Goal: Task Accomplishment & Management: Complete application form

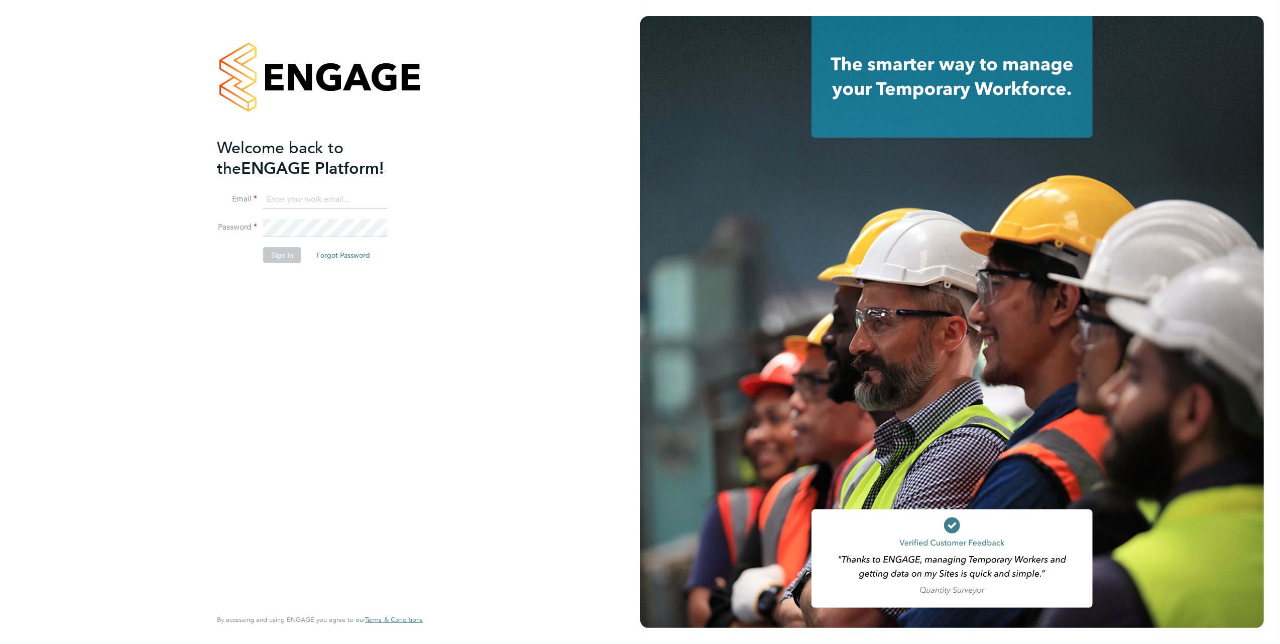
type input "[PERSON_NAME][EMAIL_ADDRESS][DOMAIN_NAME]"
drag, startPoint x: 283, startPoint y: 324, endPoint x: 294, endPoint y: 240, distance: 85.0
click at [284, 321] on div "Welcome back to the ENGAGE Platform! Email [PERSON_NAME][EMAIL_ADDRESS][DOMAIN_…" at bounding box center [315, 372] width 196 height 469
click at [288, 249] on button "Sign In" at bounding box center [282, 255] width 38 height 16
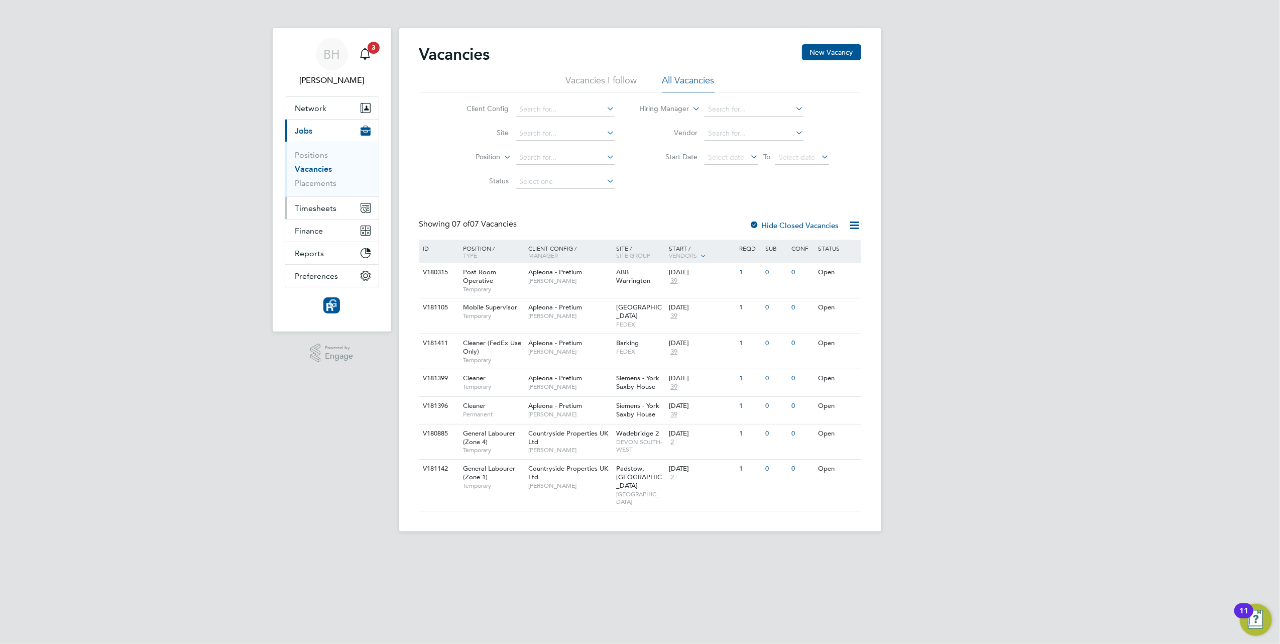
click at [328, 211] on span "Timesheets" at bounding box center [316, 208] width 42 height 10
click at [313, 208] on span "Timesheets" at bounding box center [316, 208] width 42 height 10
click at [320, 209] on span "Timesheets" at bounding box center [316, 208] width 42 height 10
click at [349, 208] on button "Timesheets" at bounding box center [331, 208] width 93 height 22
click at [349, 205] on app-navbar-apps-list-group "Timesheets Timesheets Expenses" at bounding box center [331, 173] width 93 height 63
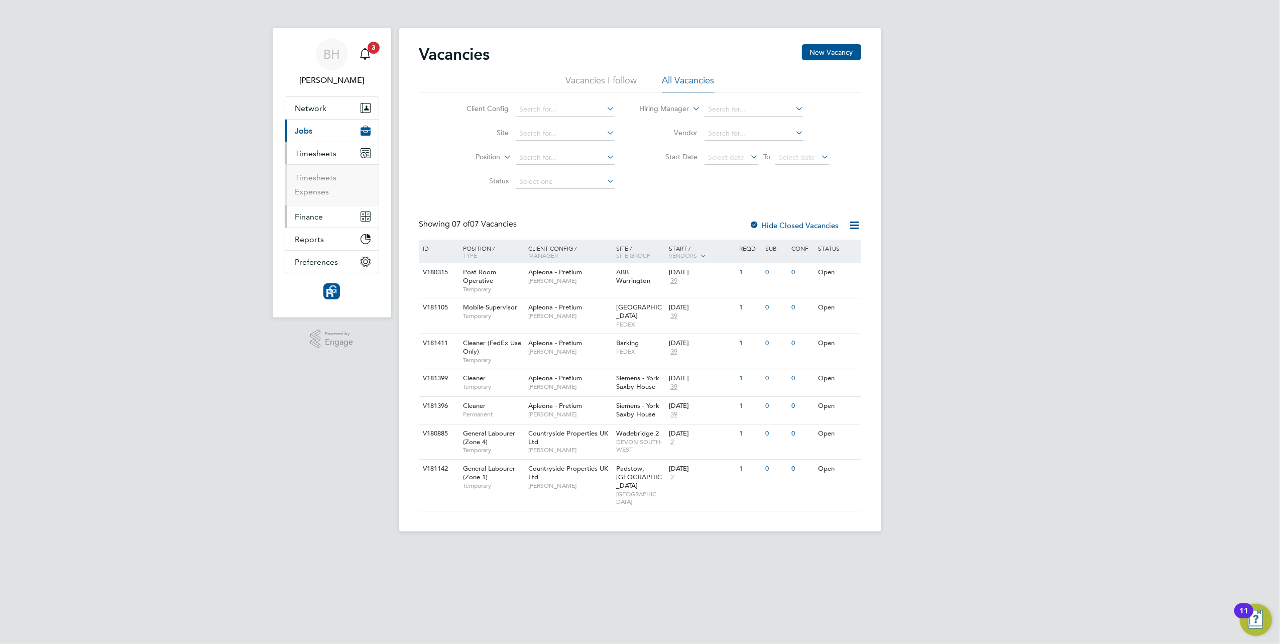
click at [349, 208] on button "Finance" at bounding box center [331, 216] width 93 height 22
click at [1004, 162] on div "BH Bradley Harris Notifications 3 Applications: Network Team Members Businesses…" at bounding box center [640, 273] width 1280 height 547
click at [318, 202] on button "Timesheets" at bounding box center [331, 208] width 93 height 22
click at [326, 154] on span "Timesheets" at bounding box center [316, 154] width 42 height 10
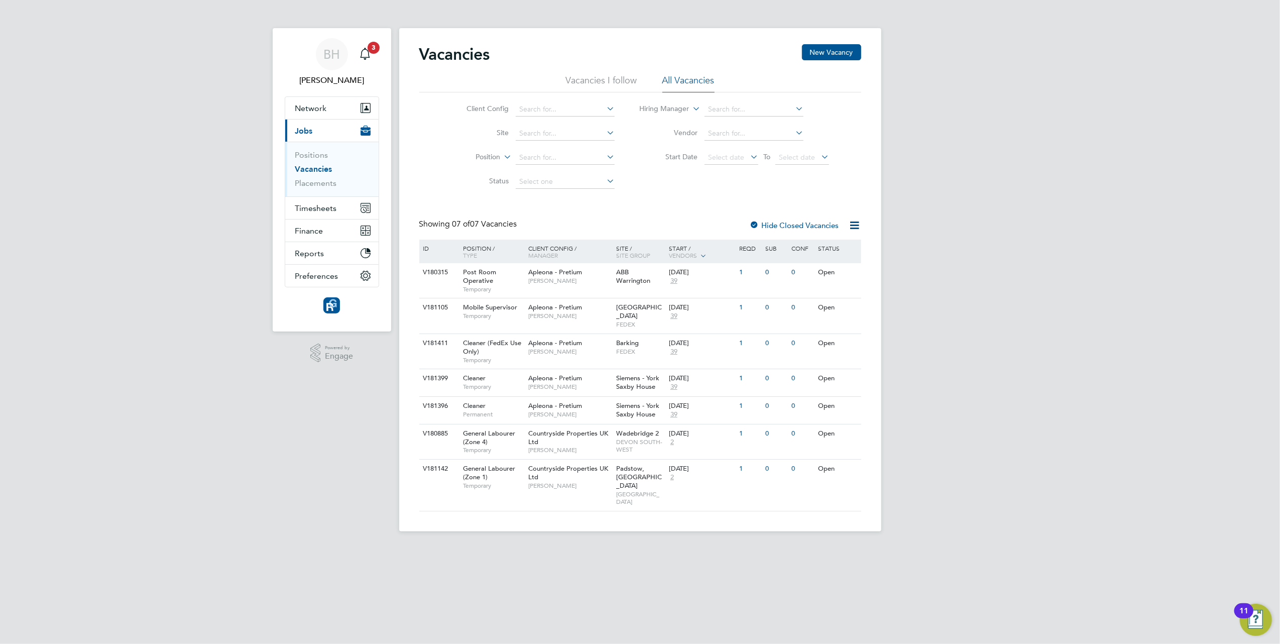
drag, startPoint x: 148, startPoint y: 332, endPoint x: 224, endPoint y: 280, distance: 92.2
click at [173, 314] on div "BH Bradley Harris Notifications 3 Applications: Network Team Members Businesses…" at bounding box center [640, 273] width 1280 height 547
click at [310, 209] on span "Timesheets" at bounding box center [316, 208] width 42 height 10
click at [329, 176] on link "Timesheets" at bounding box center [316, 178] width 42 height 10
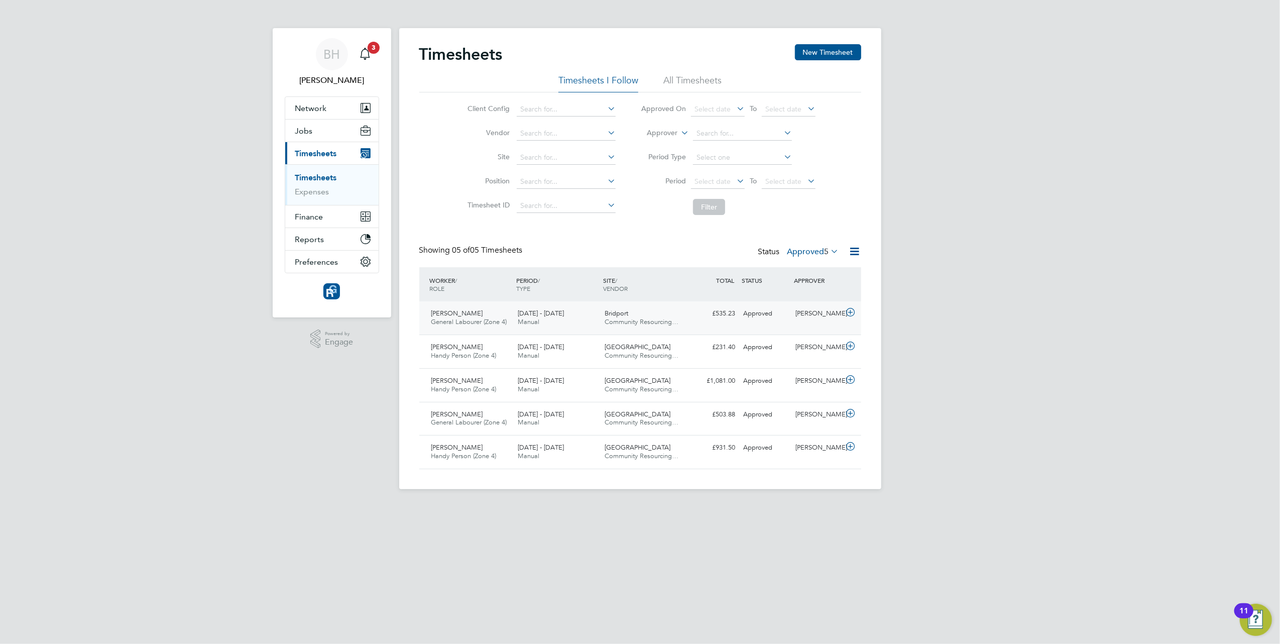
click at [492, 320] on span "General Labourer (Zone 4)" at bounding box center [469, 321] width 76 height 9
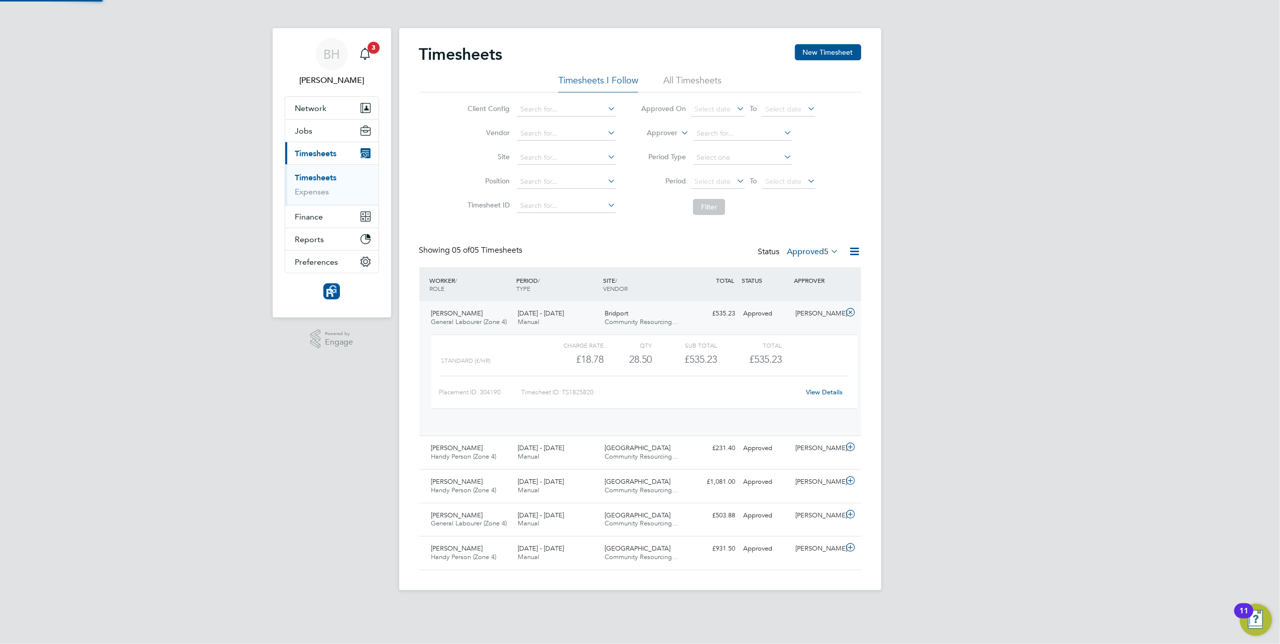
scroll to position [17, 97]
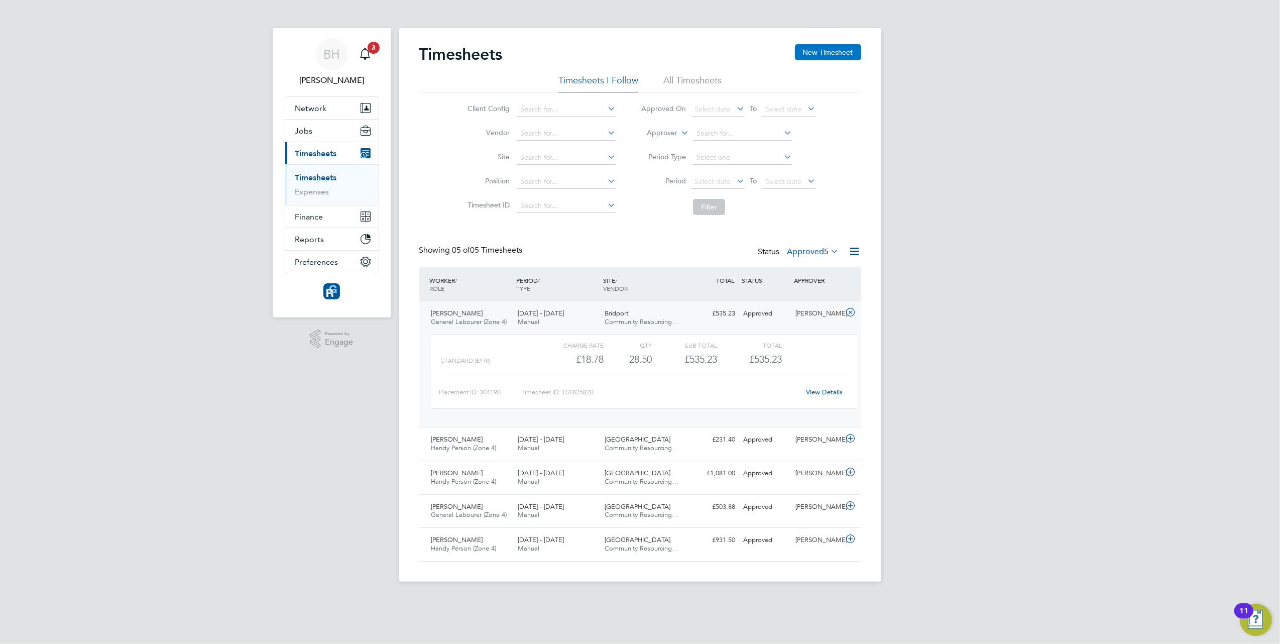
click at [815, 44] on button "New Timesheet" at bounding box center [828, 52] width 66 height 16
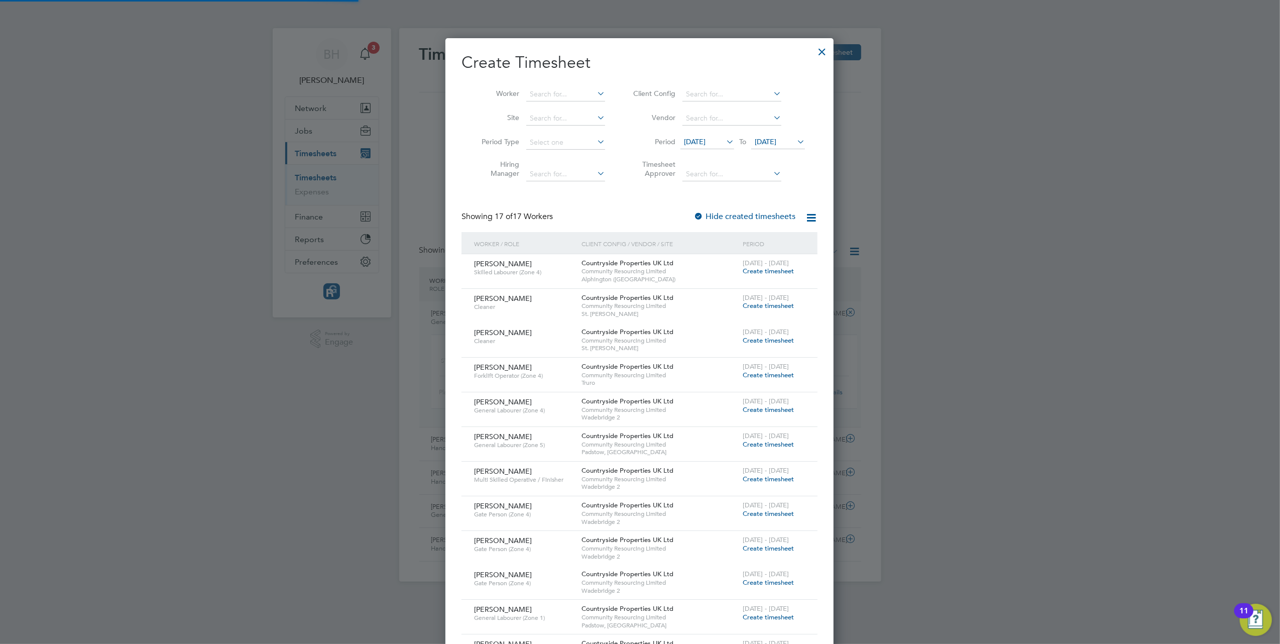
scroll to position [5, 5]
click at [551, 93] on input at bounding box center [565, 94] width 79 height 14
click at [580, 213] on li "Darre n Shotton" at bounding box center [571, 217] width 90 height 14
type input "Darren Shotton"
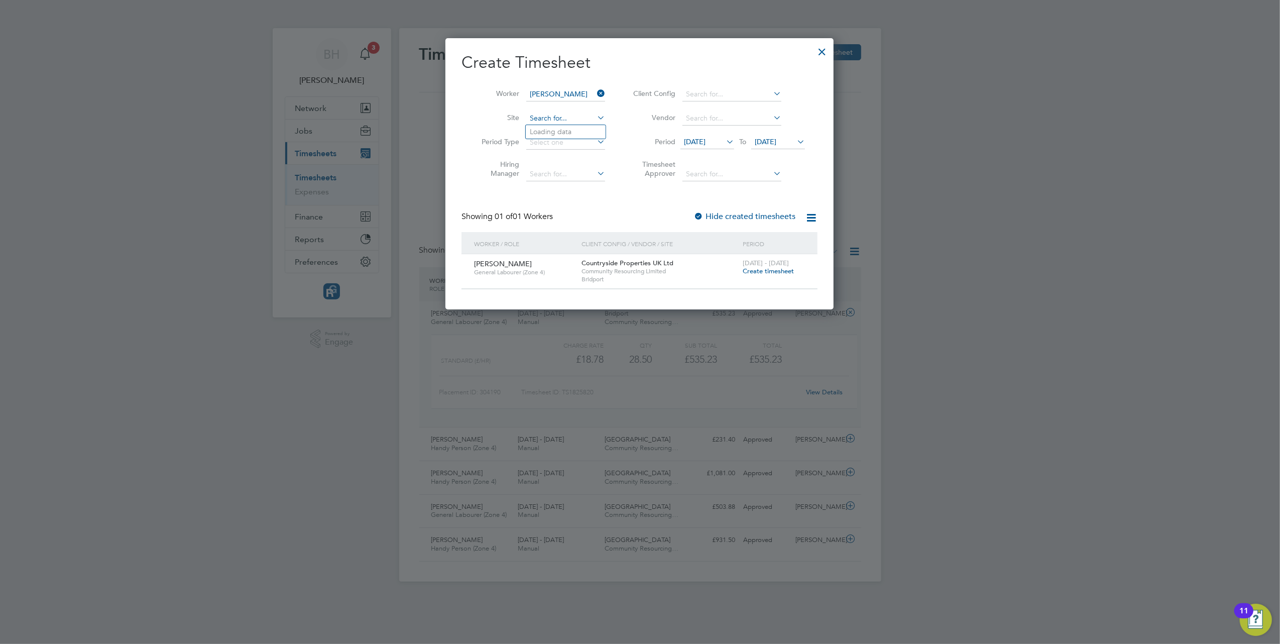
click at [573, 121] on input at bounding box center [565, 118] width 79 height 14
click at [625, 113] on li "Vendor" at bounding box center [718, 118] width 200 height 24
click at [768, 272] on span "Create timesheet" at bounding box center [768, 271] width 51 height 9
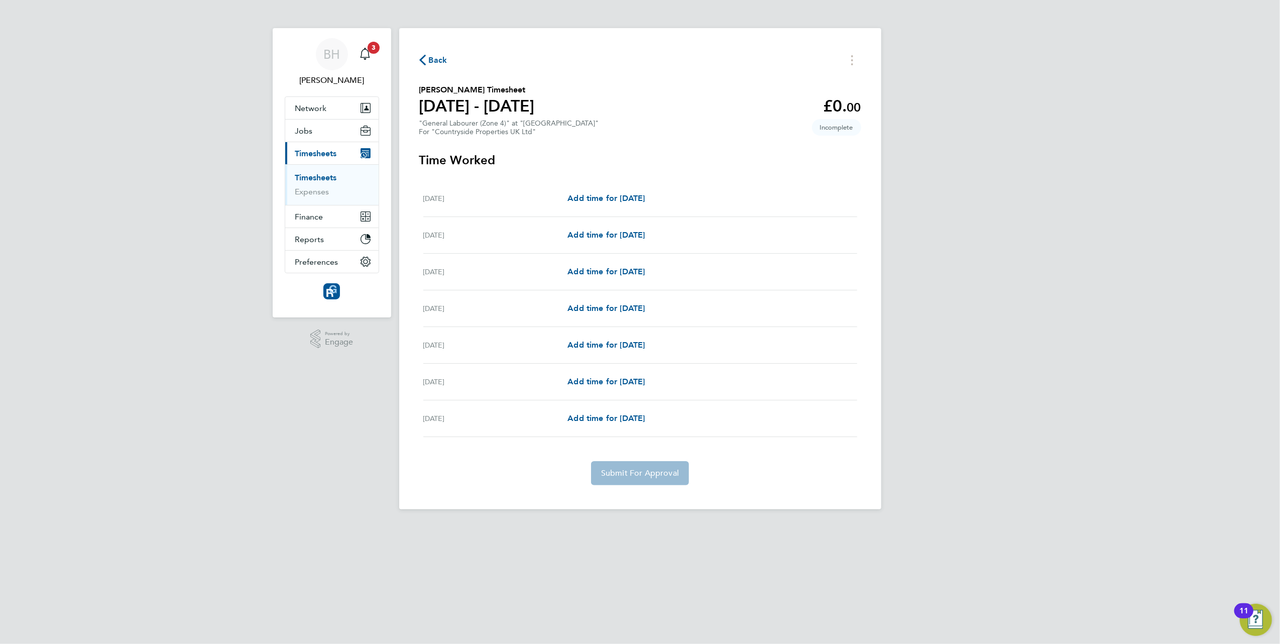
click at [681, 203] on div "Add time for Mon 22 Sep Add time for Mon 22 Sep" at bounding box center [711, 198] width 289 height 12
click at [617, 199] on span "Add time for Mon 22 Sep" at bounding box center [605, 198] width 77 height 10
select select "30"
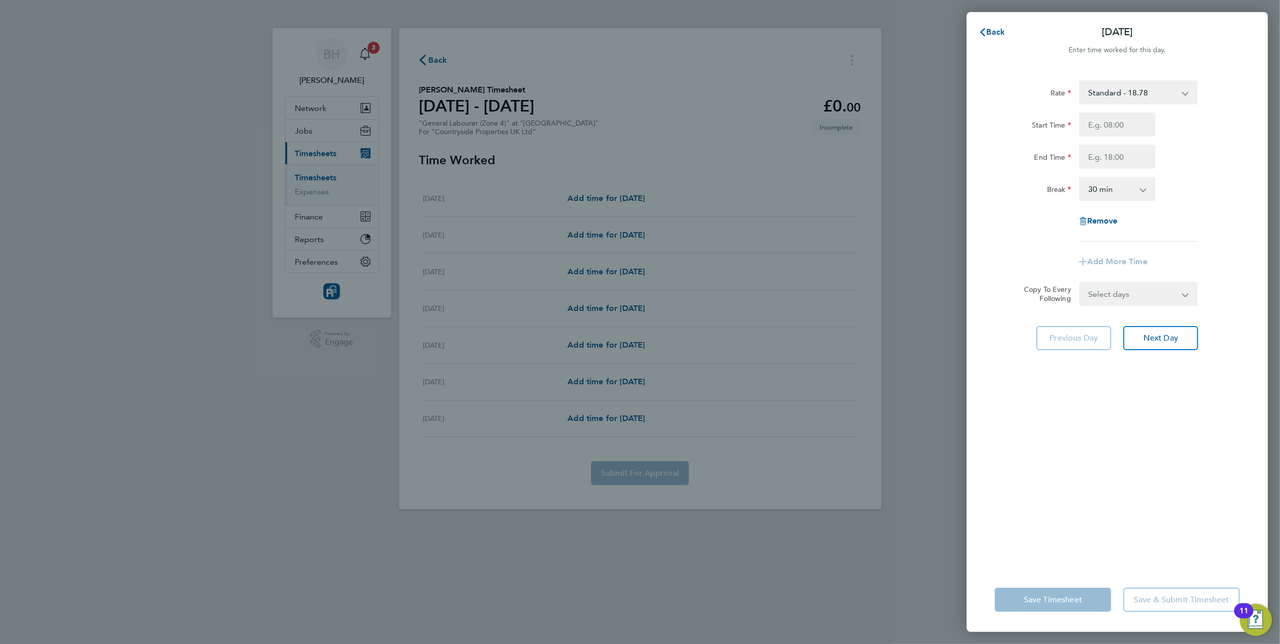
click at [1125, 89] on select "Standard - 18.78" at bounding box center [1132, 92] width 104 height 22
click at [1153, 79] on div "Rate Standard - 18.78 Start Time End Time Break 0 min 15 min 30 min 45 min 60 m…" at bounding box center [1117, 317] width 301 height 499
click at [1115, 133] on input "Start Time" at bounding box center [1117, 124] width 76 height 24
type input "07:30"
click at [1102, 156] on input "End Time" at bounding box center [1117, 157] width 76 height 24
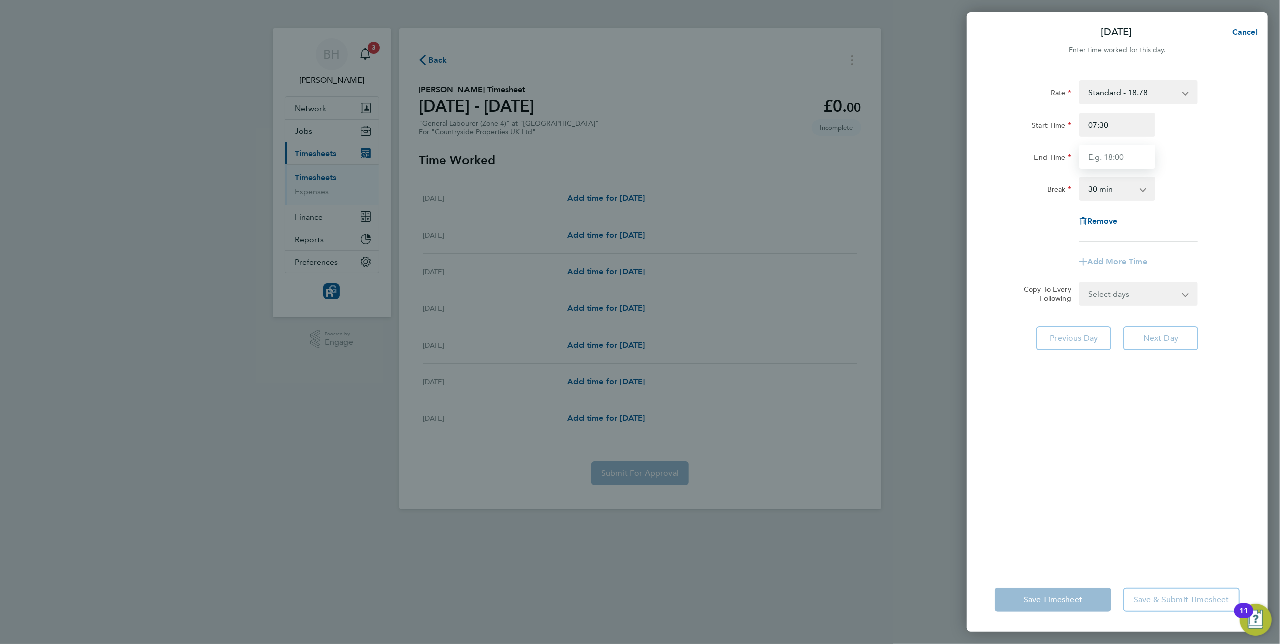
type input "17:30"
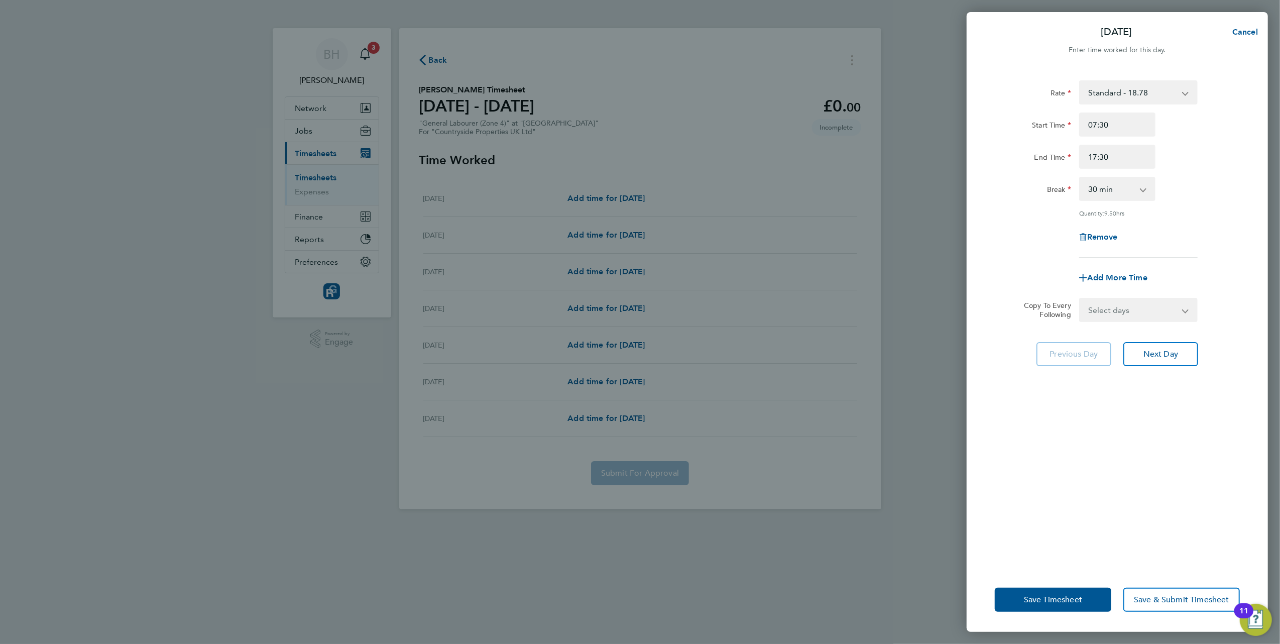
click at [1108, 191] on select "0 min 15 min 30 min 45 min 60 min 75 min 90 min" at bounding box center [1111, 189] width 62 height 22
drag, startPoint x: 1031, startPoint y: 173, endPoint x: 1035, endPoint y: 181, distance: 9.2
click at [1031, 179] on div "Rate Standard - 18.78 Start Time 07:30 End Time 17:30 Break 0 min 15 min 30 min…" at bounding box center [1117, 168] width 245 height 177
click at [1160, 354] on span "Next Day" at bounding box center [1160, 354] width 35 height 10
select select "30"
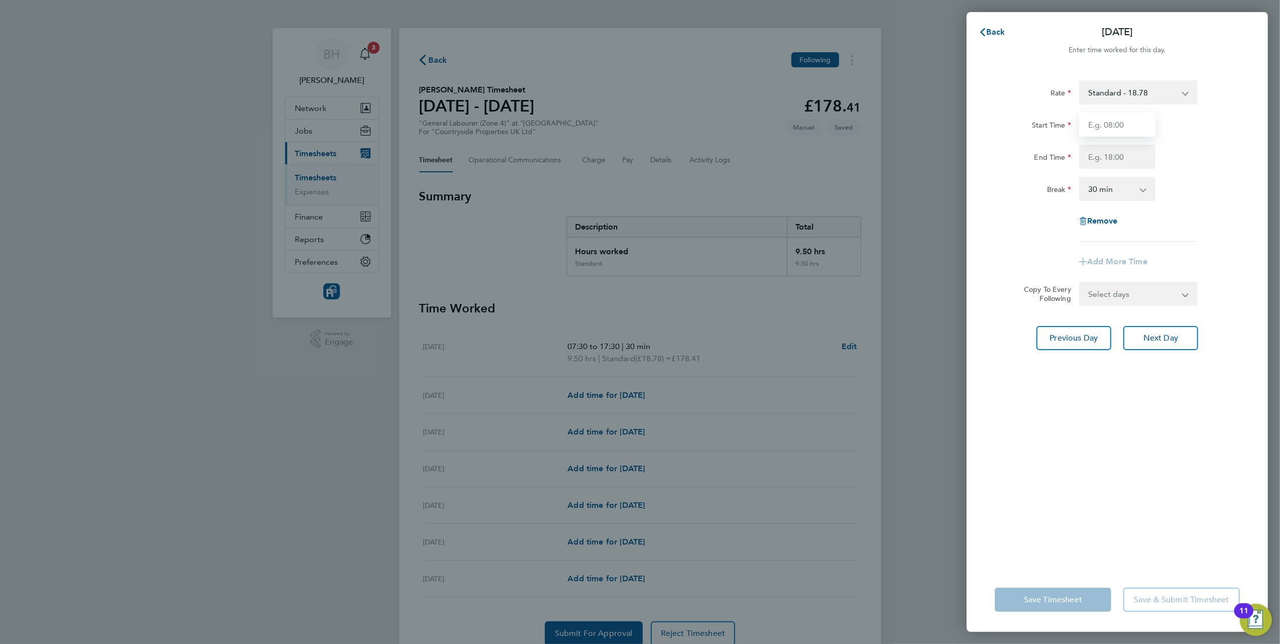
click at [1115, 131] on input "Start Time" at bounding box center [1117, 124] width 76 height 24
type input "07:30"
drag, startPoint x: 1119, startPoint y: 155, endPoint x: 1116, endPoint y: 159, distance: 5.3
click at [1118, 155] on input "End Time" at bounding box center [1117, 157] width 76 height 24
type input "17:00"
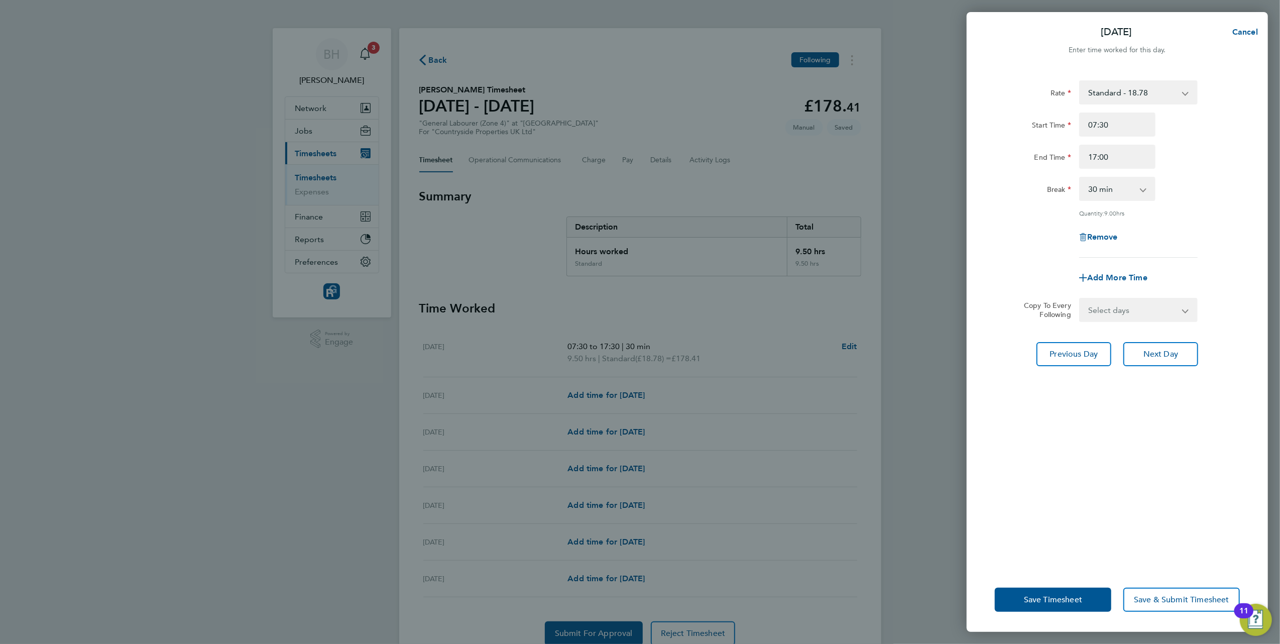
click at [1198, 197] on div "Break 0 min 15 min 30 min 45 min 60 min 75 min 90 min" at bounding box center [1117, 189] width 253 height 24
click at [1158, 353] on span "Next Day" at bounding box center [1160, 354] width 35 height 10
select select "30"
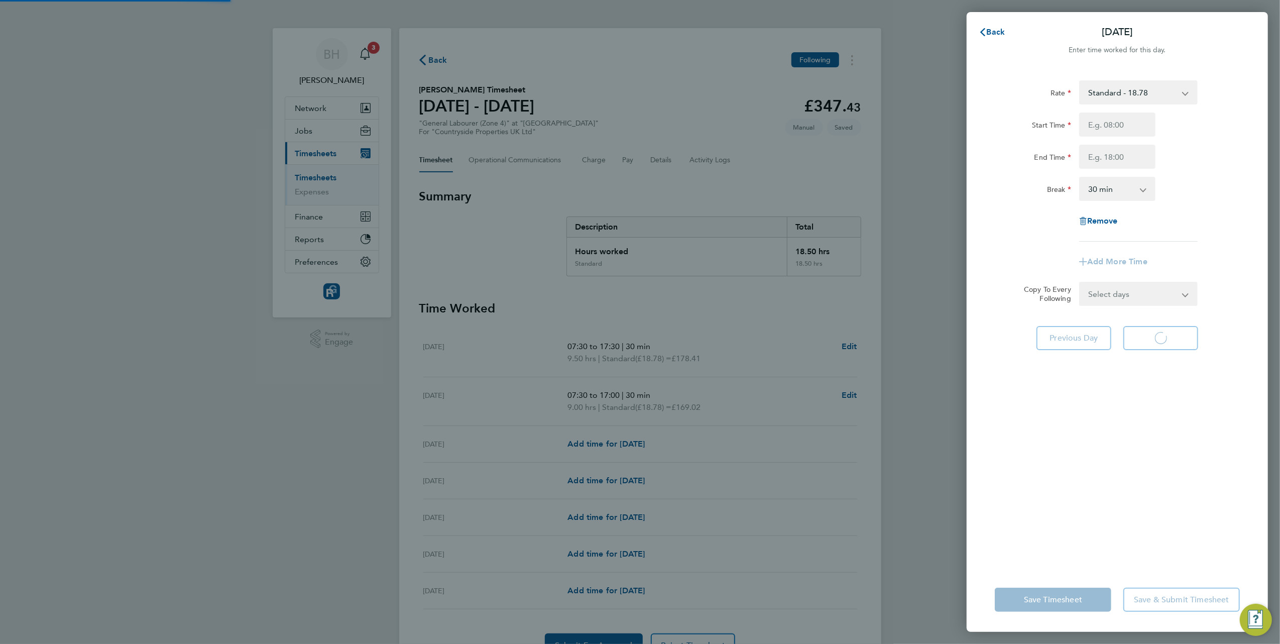
select select "30"
click at [1124, 122] on input "Start Time" at bounding box center [1117, 124] width 76 height 24
type input "07:00"
click at [1093, 151] on input "End Time" at bounding box center [1117, 157] width 76 height 24
type input "17:00"
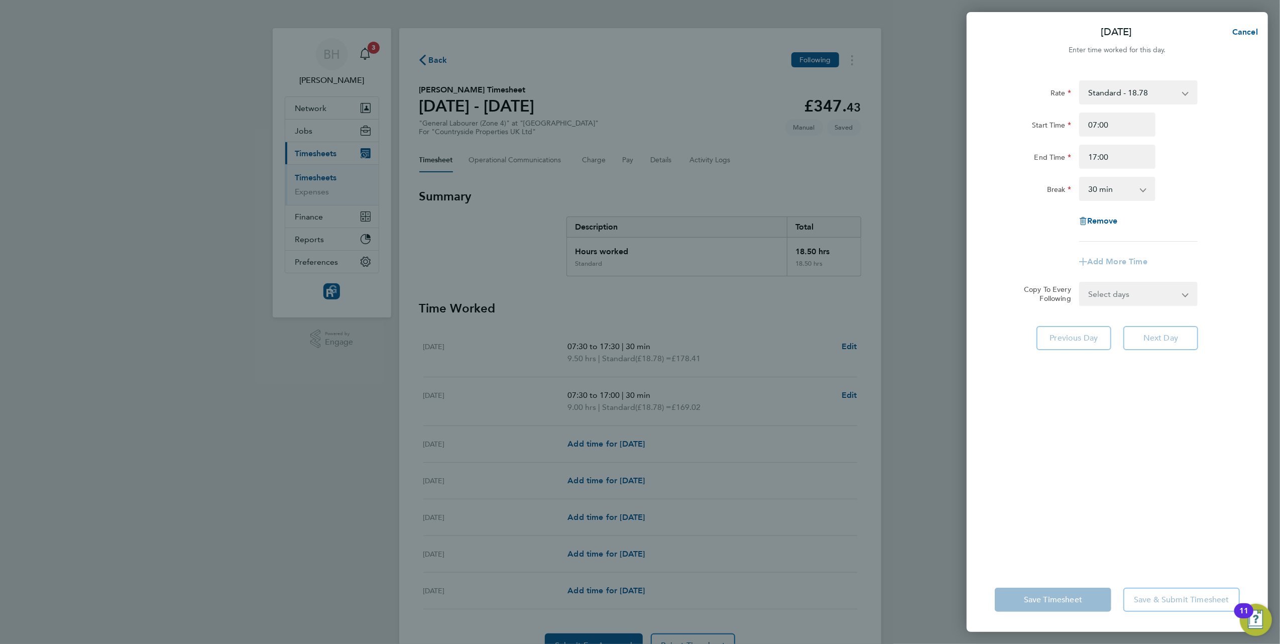
click at [1176, 195] on div "Break 0 min 15 min 30 min 45 min 60 min 75 min 90 min" at bounding box center [1117, 189] width 253 height 24
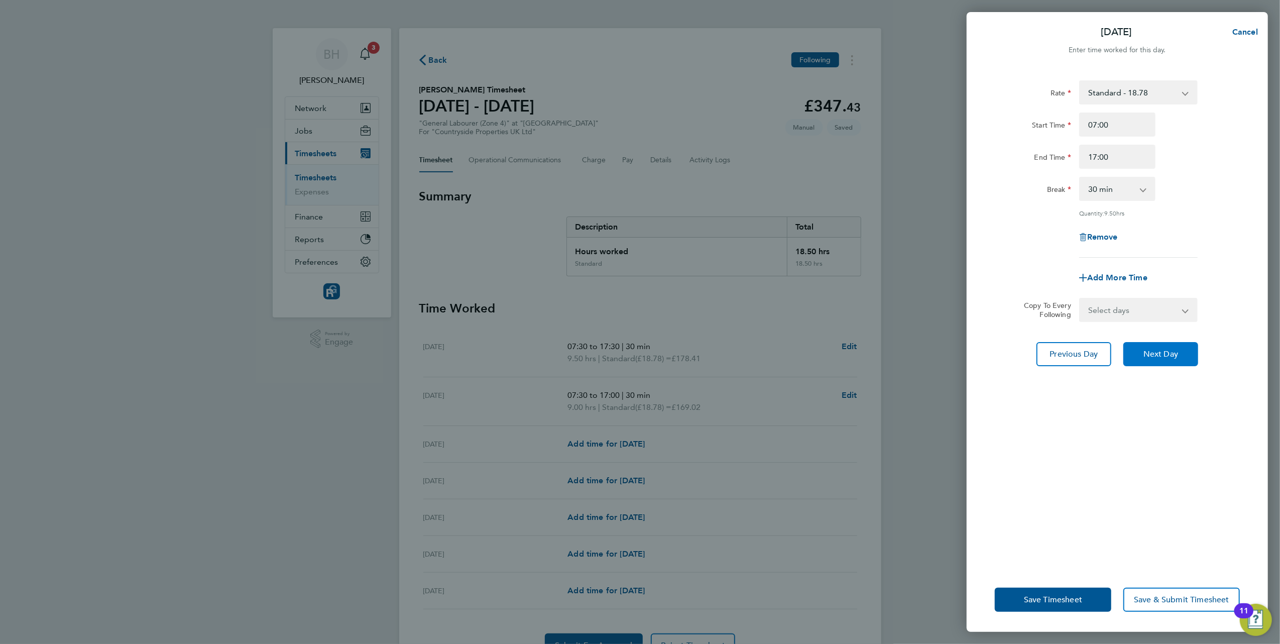
click at [1150, 358] on button "Next Day" at bounding box center [1160, 354] width 75 height 24
select select "30"
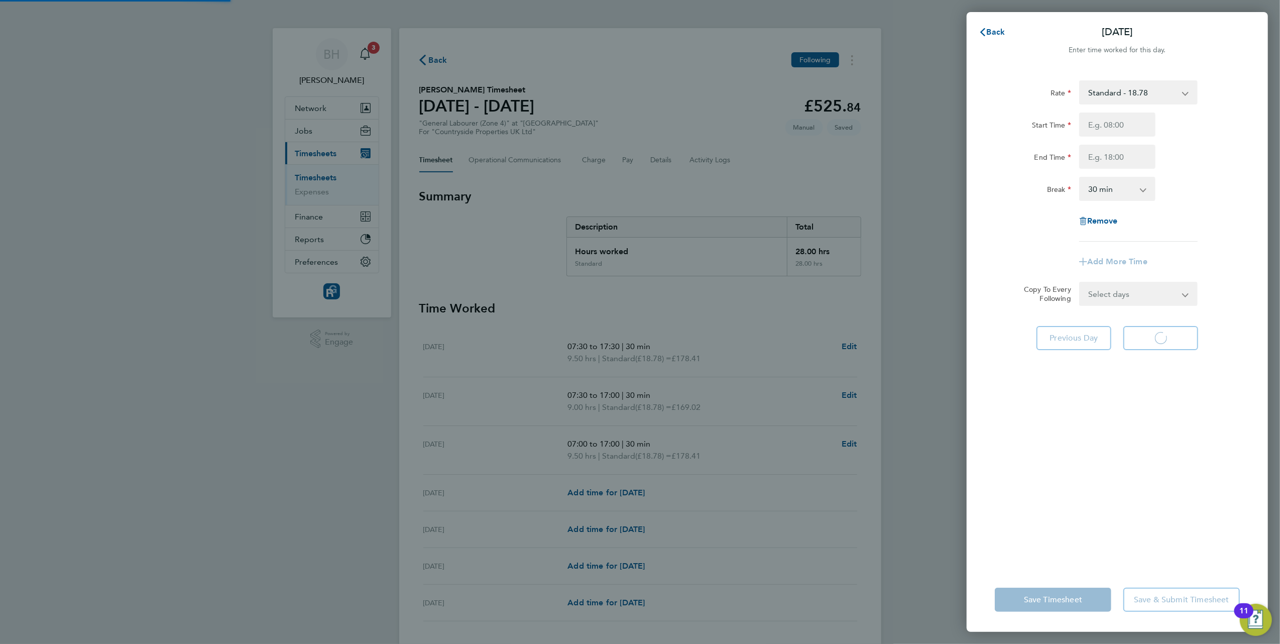
select select "30"
click at [1121, 135] on input "Start Time" at bounding box center [1117, 124] width 76 height 24
type input "07:00"
click at [1107, 163] on input "End Time" at bounding box center [1117, 157] width 76 height 24
type input "17:00"
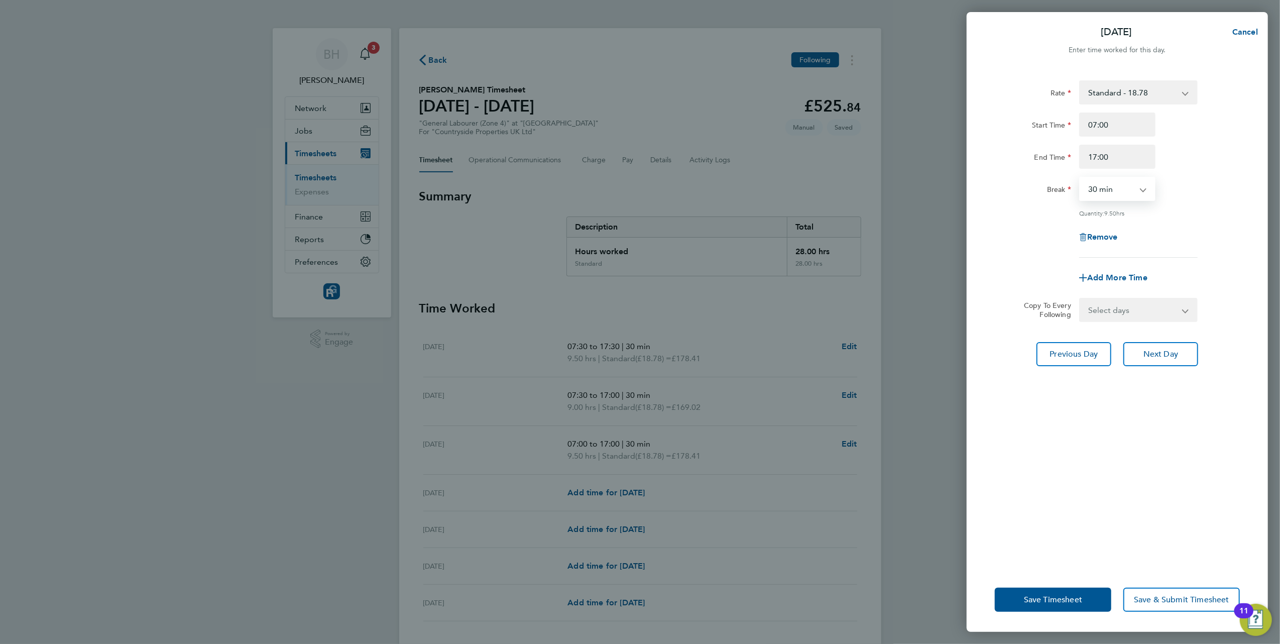
click at [1122, 189] on select "0 min 15 min 30 min 45 min 60 min 75 min 90 min" at bounding box center [1111, 189] width 62 height 22
click at [1018, 175] on div "Rate Standard - 18.78 Start Time 07:00 End Time 17:00 Break 0 min 15 min 30 min…" at bounding box center [1117, 168] width 245 height 177
click at [1169, 359] on button "Next Day" at bounding box center [1160, 354] width 75 height 24
select select "30"
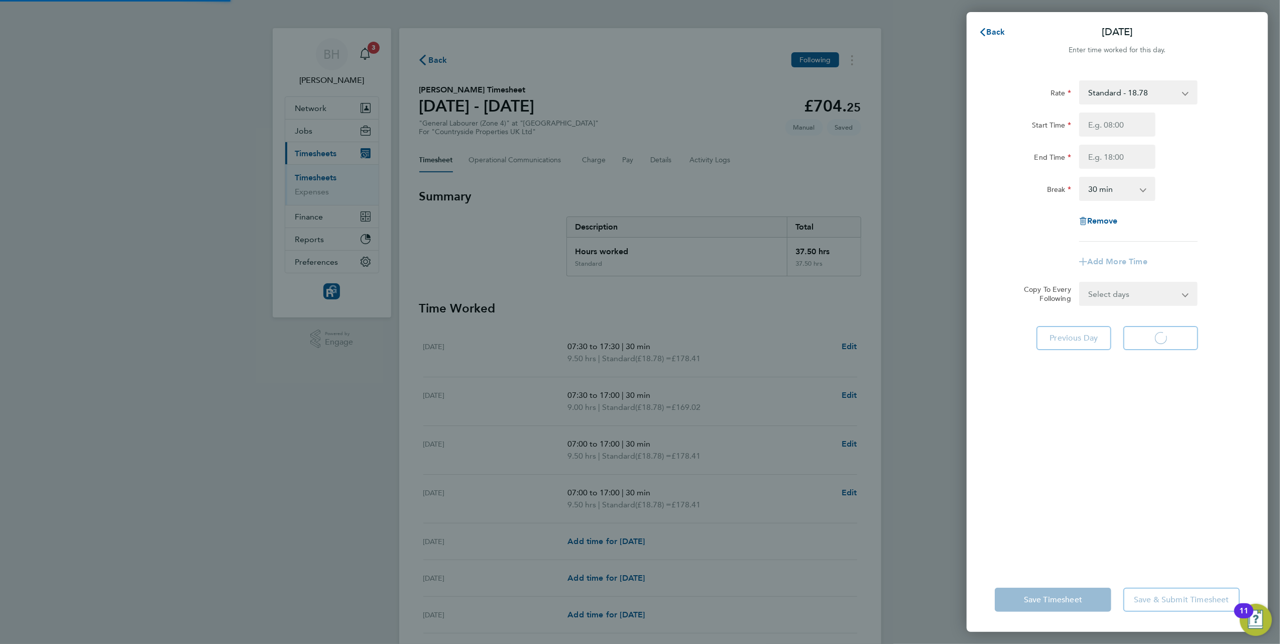
select select "30"
click at [1102, 130] on input "Start Time" at bounding box center [1117, 124] width 76 height 24
type input "07:30"
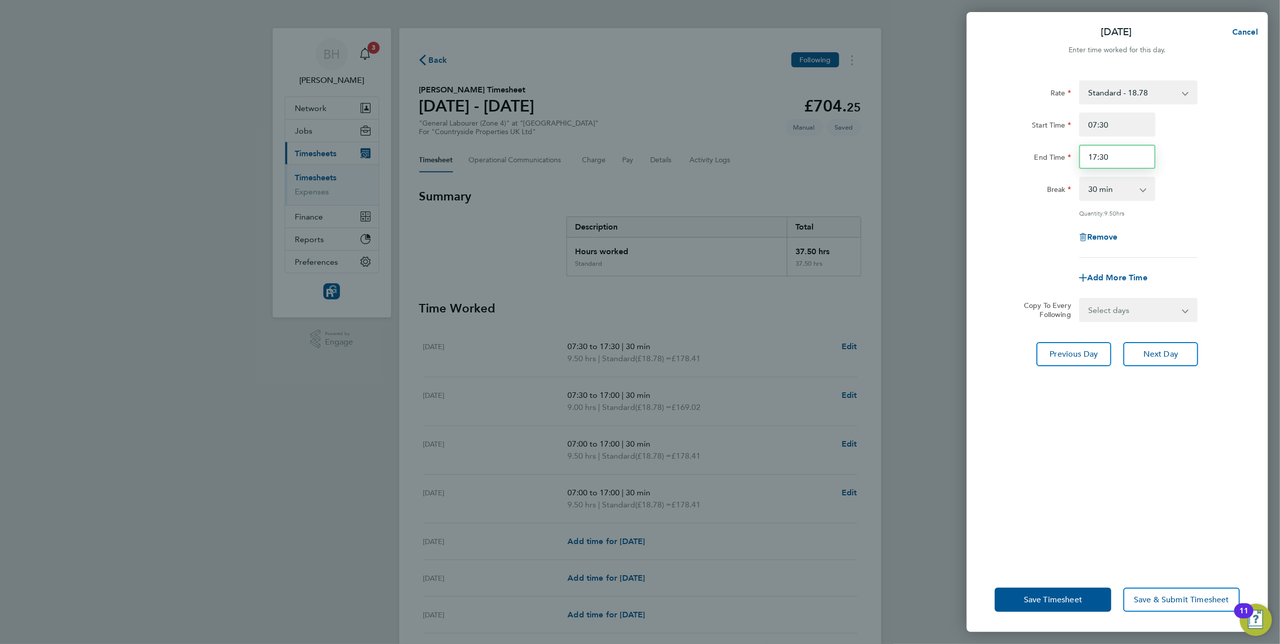
click at [1111, 158] on input "17:30" at bounding box center [1117, 157] width 76 height 24
type input "17:15"
click at [1210, 187] on div "Break 0 min 15 min 30 min 45 min 60 min 75 min 90 min" at bounding box center [1117, 189] width 253 height 24
click at [1040, 599] on span "Save Timesheet" at bounding box center [1053, 600] width 58 height 10
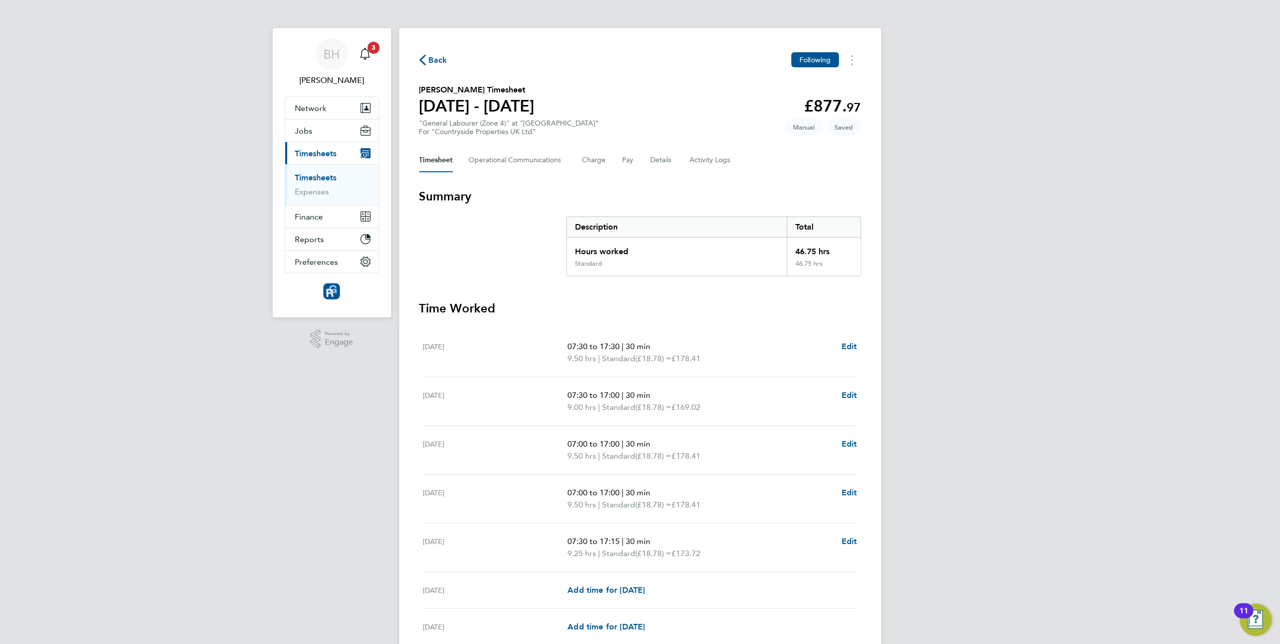
scroll to position [91, 0]
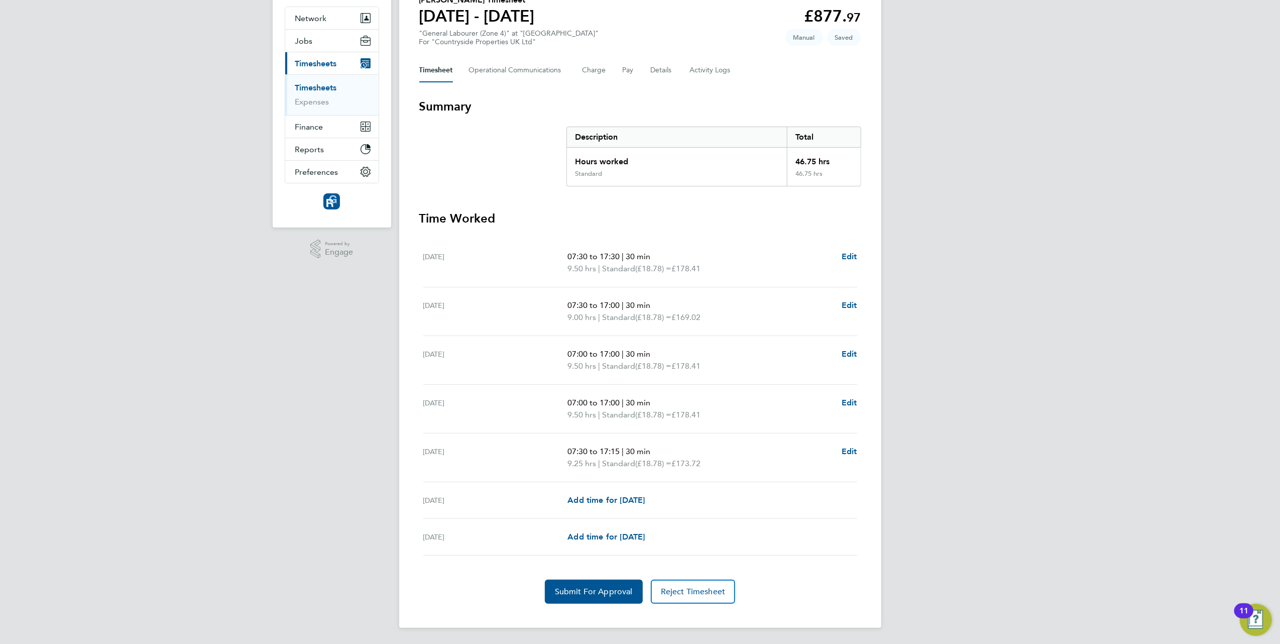
click at [673, 323] on div "Tue 23 Sep 07:30 to 17:00 | 30 min 9.00 hrs | Standard (£18.78) = £169.02 Edit" at bounding box center [640, 311] width 434 height 49
click at [701, 319] on span "£169.02" at bounding box center [685, 317] width 29 height 10
click at [701, 315] on span "£169.02" at bounding box center [685, 317] width 29 height 10
drag, startPoint x: 703, startPoint y: 314, endPoint x: 647, endPoint y: 306, distance: 56.8
click at [647, 306] on span "30 min" at bounding box center [638, 305] width 25 height 10
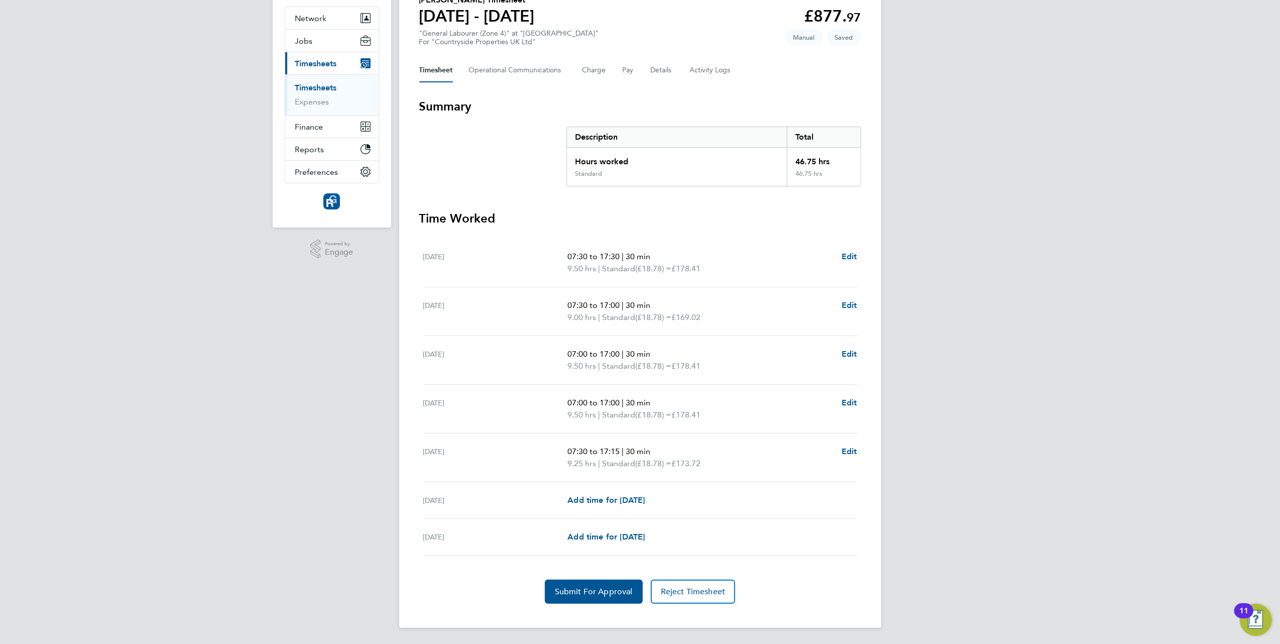
click at [638, 337] on div "Wed 24 Sep 07:00 to 17:00 | 30 min 9.50 hrs | Standard (£18.78) = £178.41 Edit" at bounding box center [640, 360] width 434 height 49
drag, startPoint x: 981, startPoint y: 394, endPoint x: 964, endPoint y: 400, distance: 17.6
click at [981, 396] on div "BH Bradley Harris Notifications 3 Applications: Network Team Members Businesses…" at bounding box center [640, 277] width 1280 height 734
drag, startPoint x: 606, startPoint y: 302, endPoint x: 611, endPoint y: 304, distance: 5.2
click at [611, 304] on span "07:30 to 17:00" at bounding box center [593, 305] width 52 height 10
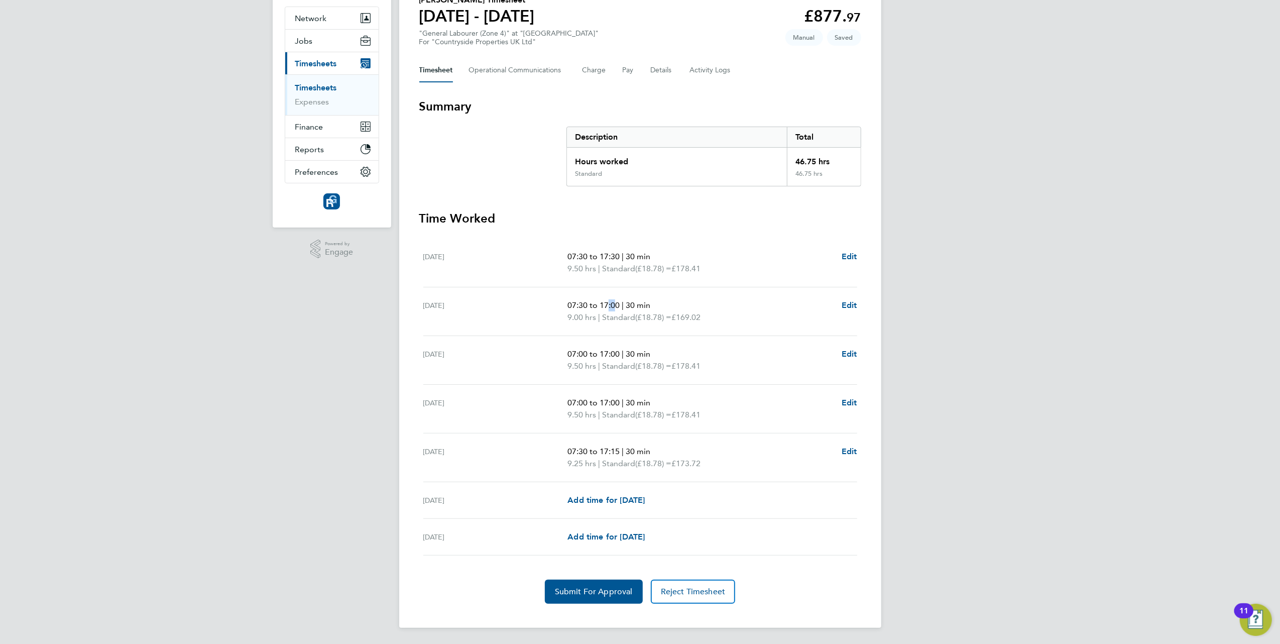
click at [611, 304] on span "07:30 to 17:00" at bounding box center [593, 305] width 52 height 10
click at [613, 304] on span "07:30 to 17:00" at bounding box center [593, 305] width 52 height 10
click at [636, 303] on span "30 min" at bounding box center [638, 305] width 25 height 10
click at [605, 599] on button "Submit For Approval" at bounding box center [594, 592] width 98 height 24
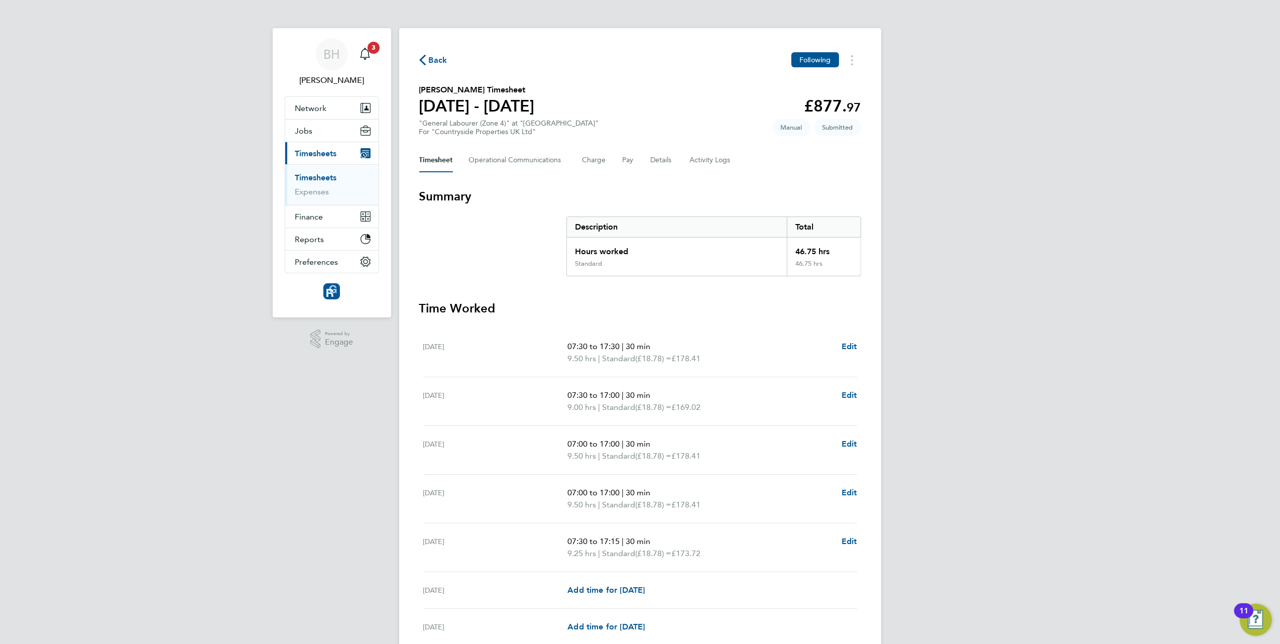
drag, startPoint x: 1013, startPoint y: 192, endPoint x: 1009, endPoint y: 162, distance: 30.5
click at [1013, 191] on div "BH Bradley Harris Notifications 3 Applications: Network Team Members Businesses…" at bounding box center [640, 367] width 1280 height 734
click at [431, 59] on span "Back" at bounding box center [438, 60] width 19 height 12
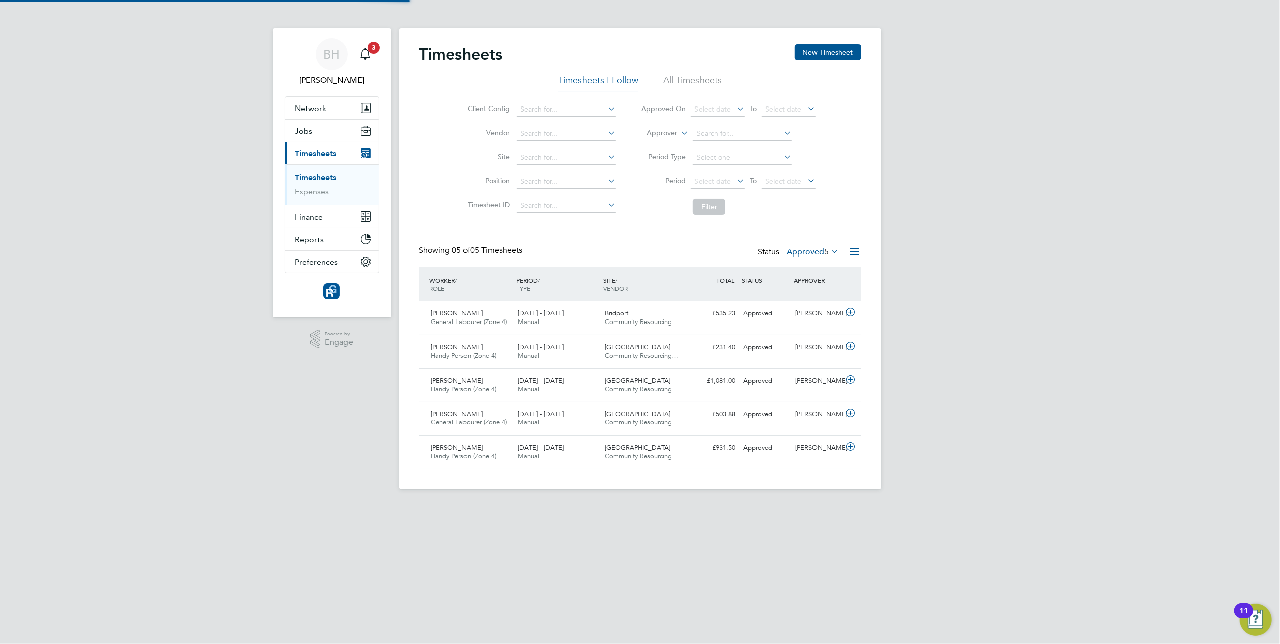
scroll to position [25, 87]
drag, startPoint x: 1045, startPoint y: 228, endPoint x: 1046, endPoint y: 221, distance: 6.5
click at [1045, 227] on div "BH Bradley Harris Notifications 3 Applications: Network Team Members Businesses…" at bounding box center [640, 252] width 1280 height 505
